Goal: Book appointment/travel/reservation

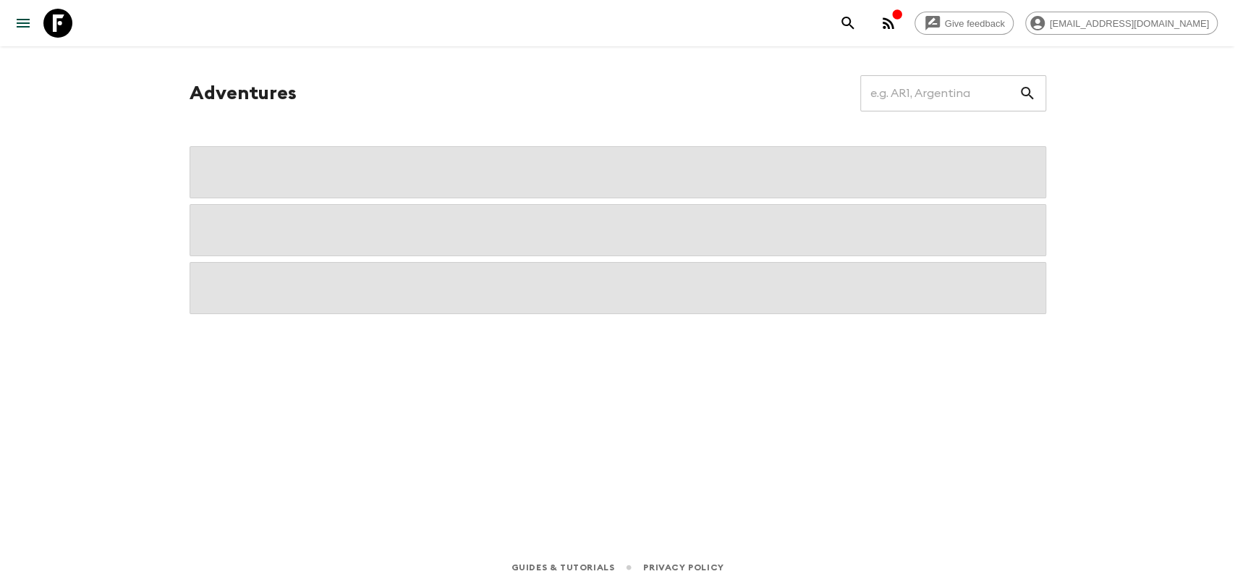
click at [897, 25] on icon "button" at bounding box center [888, 22] width 17 height 17
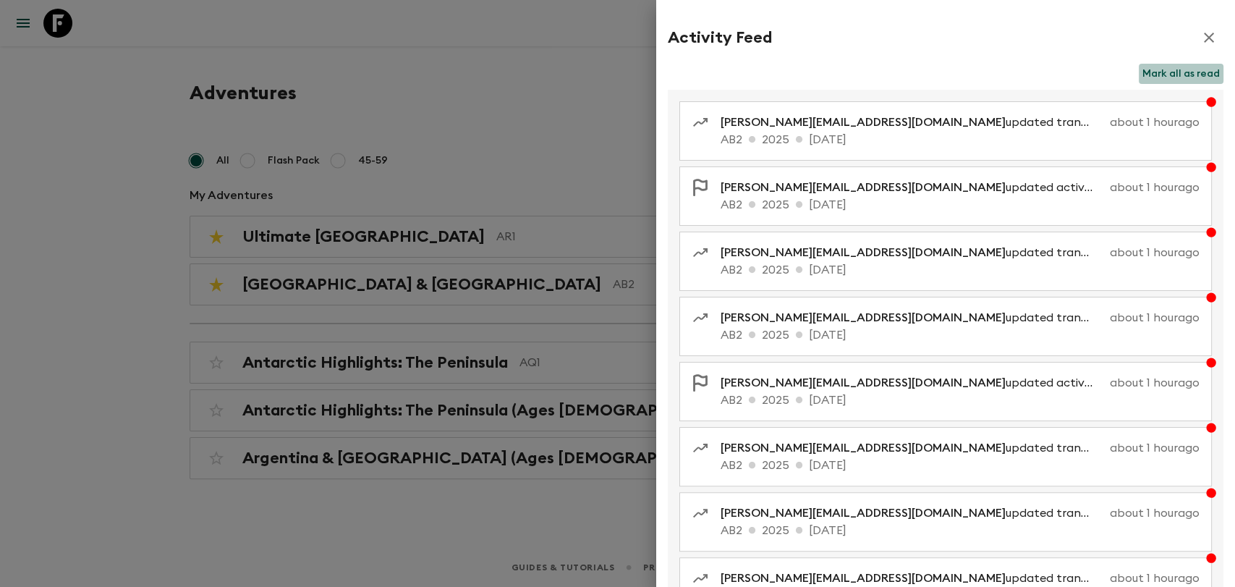
click at [1189, 75] on button "Mark all as read" at bounding box center [1181, 74] width 85 height 20
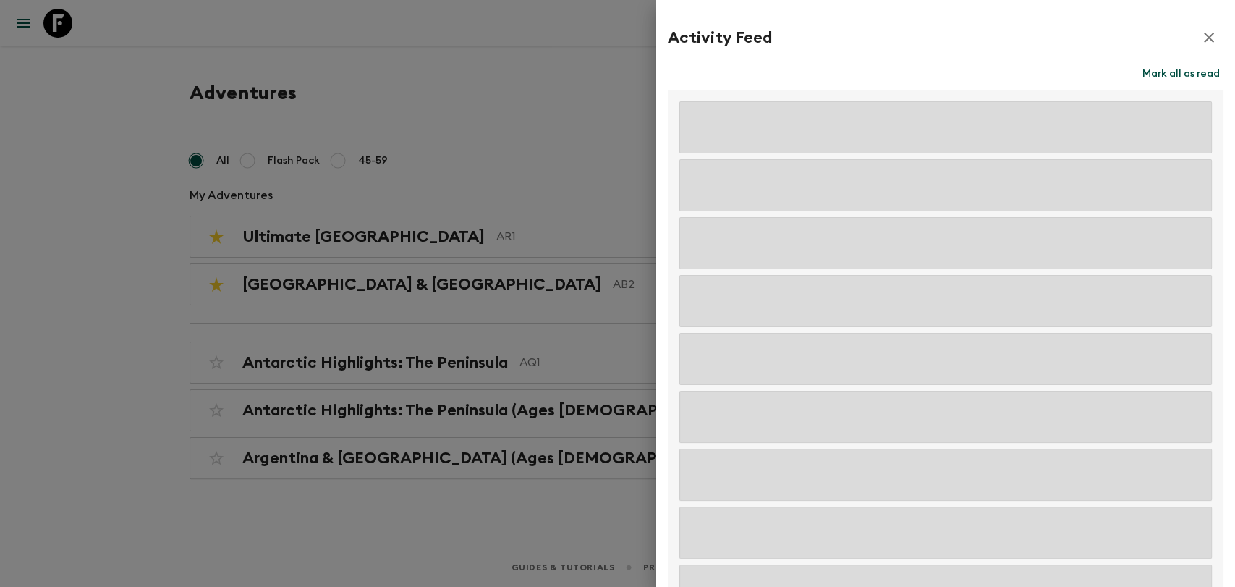
click at [1200, 40] on icon "button" at bounding box center [1208, 37] width 17 height 17
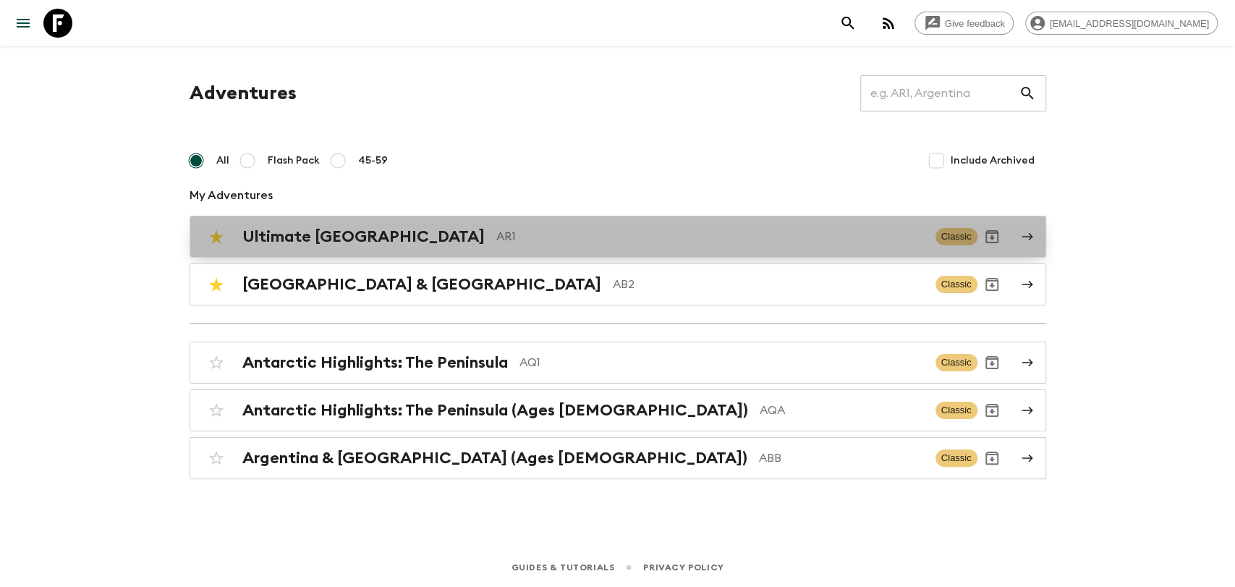
click at [496, 228] on p "AR1" at bounding box center [709, 236] width 427 height 17
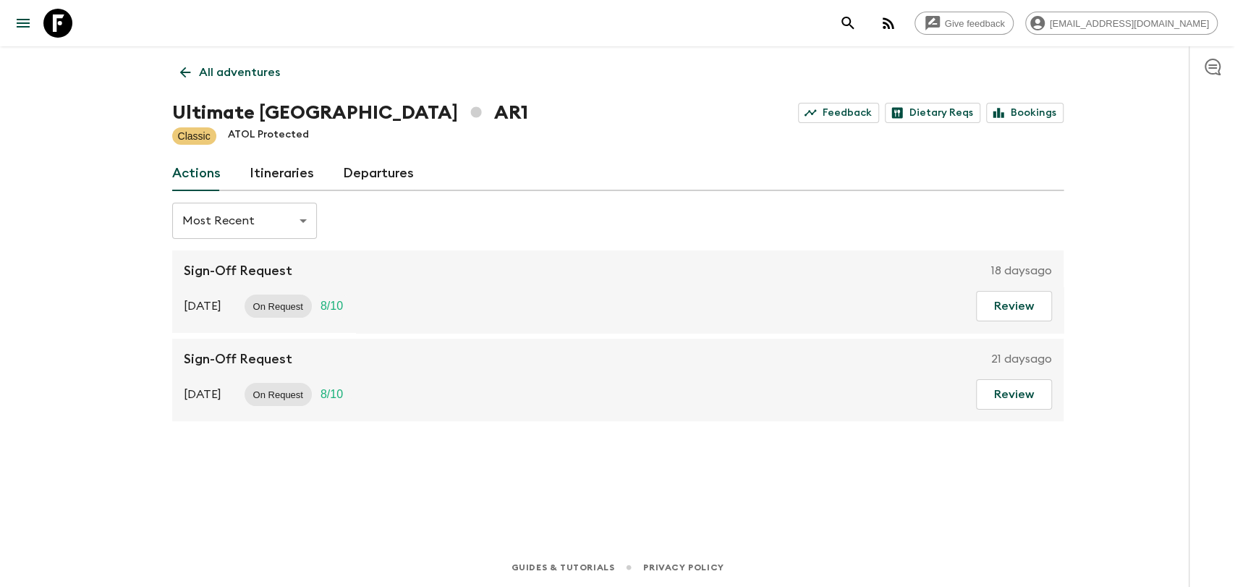
click at [380, 179] on link "Departures" at bounding box center [378, 173] width 71 height 35
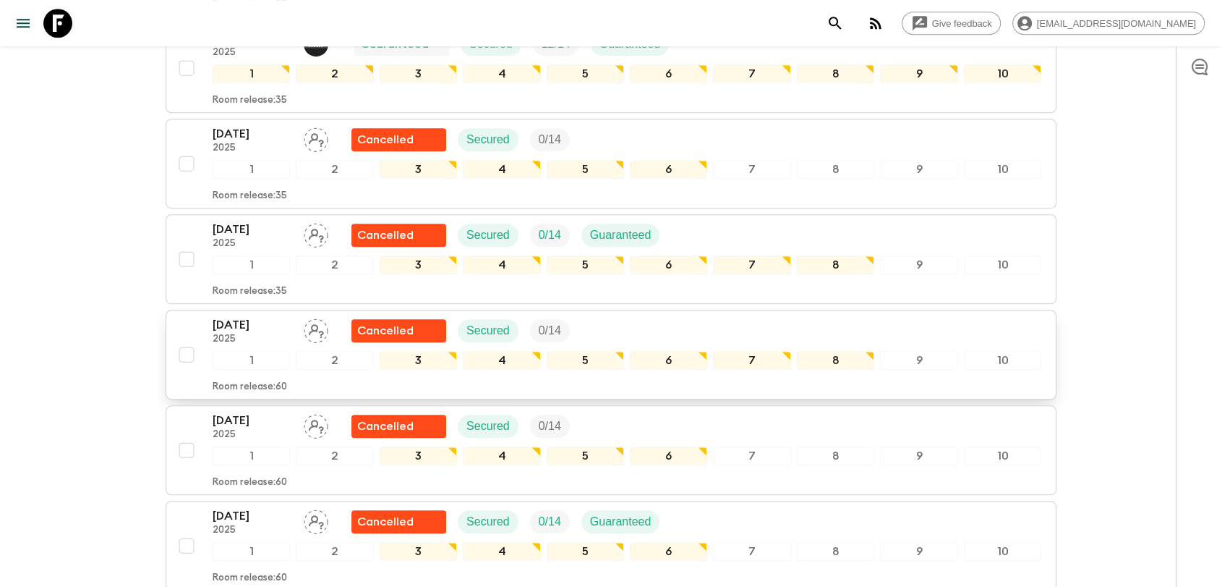
scroll to position [884, 0]
